Goal: Task Accomplishment & Management: Manage account settings

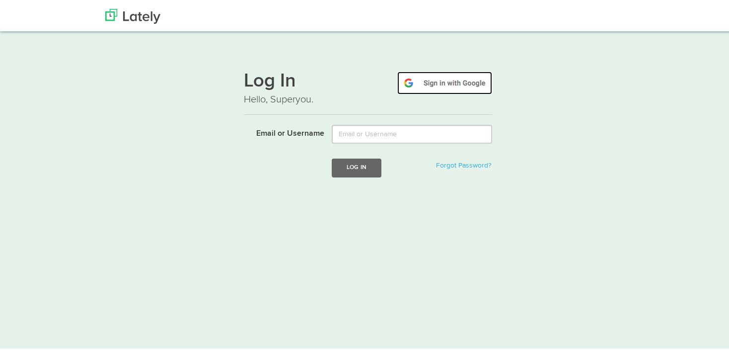
click at [443, 84] on img at bounding box center [444, 81] width 95 height 23
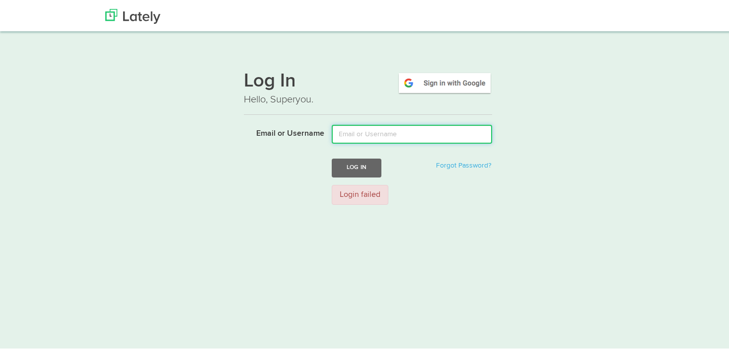
click at [372, 128] on input "Email or Username" at bounding box center [412, 132] width 160 height 19
type input "[EMAIL_ADDRESS][DOMAIN_NAME]"
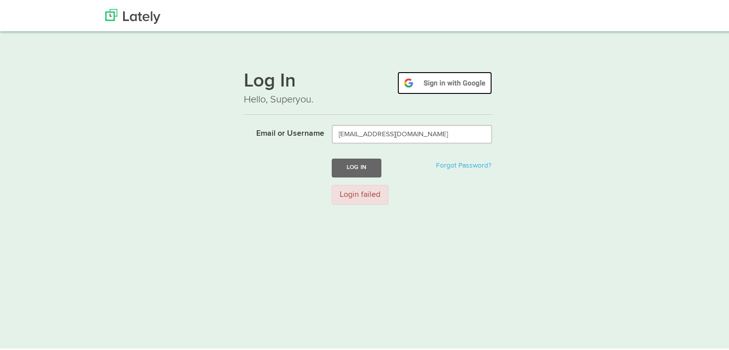
click at [449, 77] on img at bounding box center [444, 81] width 95 height 23
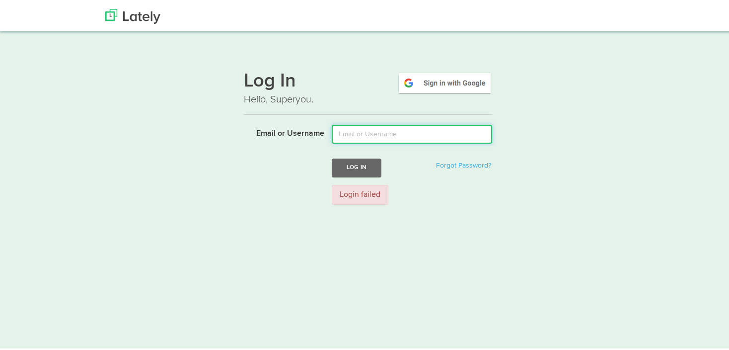
click at [379, 134] on input "Email or Username" at bounding box center [412, 132] width 160 height 19
type input "Fabi12"
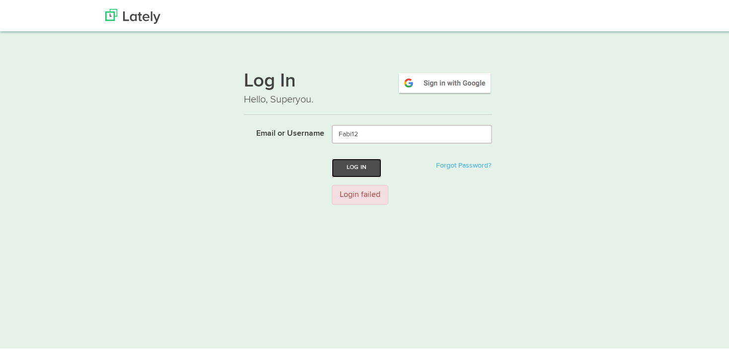
click at [349, 161] on button "Log In" at bounding box center [357, 166] width 50 height 18
